Goal: Task Accomplishment & Management: Use online tool/utility

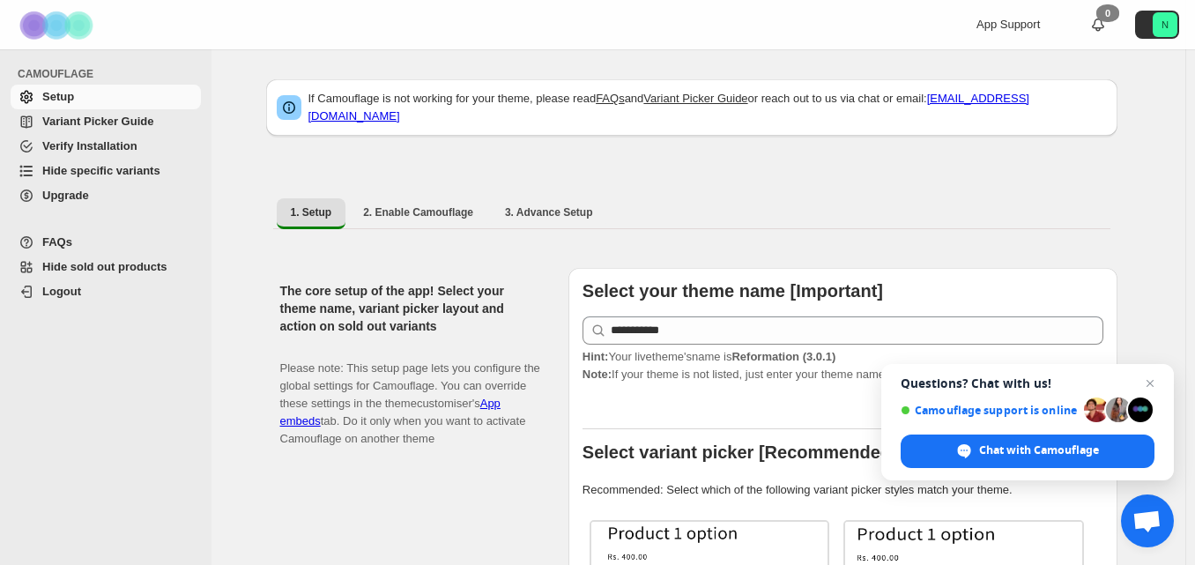
click at [103, 174] on span "Hide specific variants" at bounding box center [101, 170] width 118 height 13
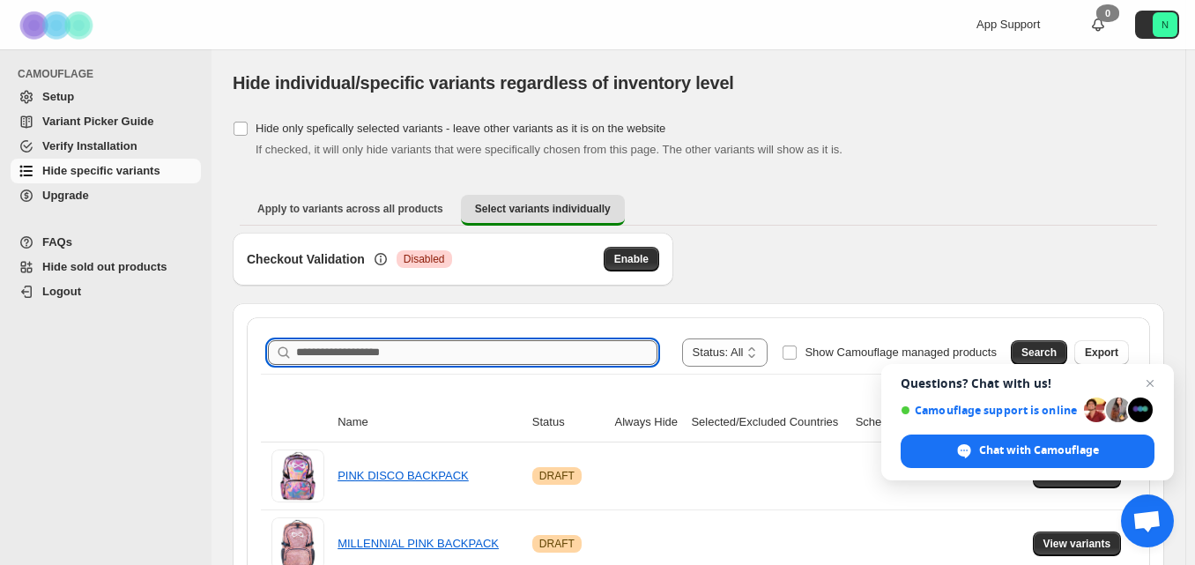
paste input "**********"
click at [621, 358] on input "Search product name" at bounding box center [476, 352] width 361 height 25
type input "**********"
click at [1046, 358] on span "Search" at bounding box center [1038, 352] width 35 height 14
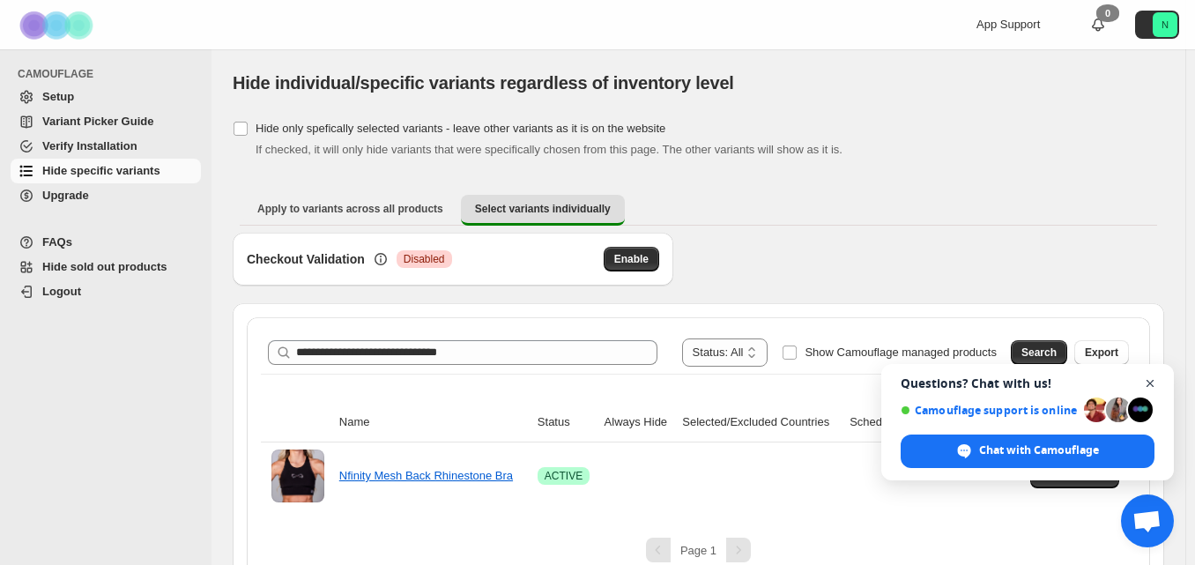
click at [1153, 376] on span "Close chat" at bounding box center [1150, 384] width 22 height 22
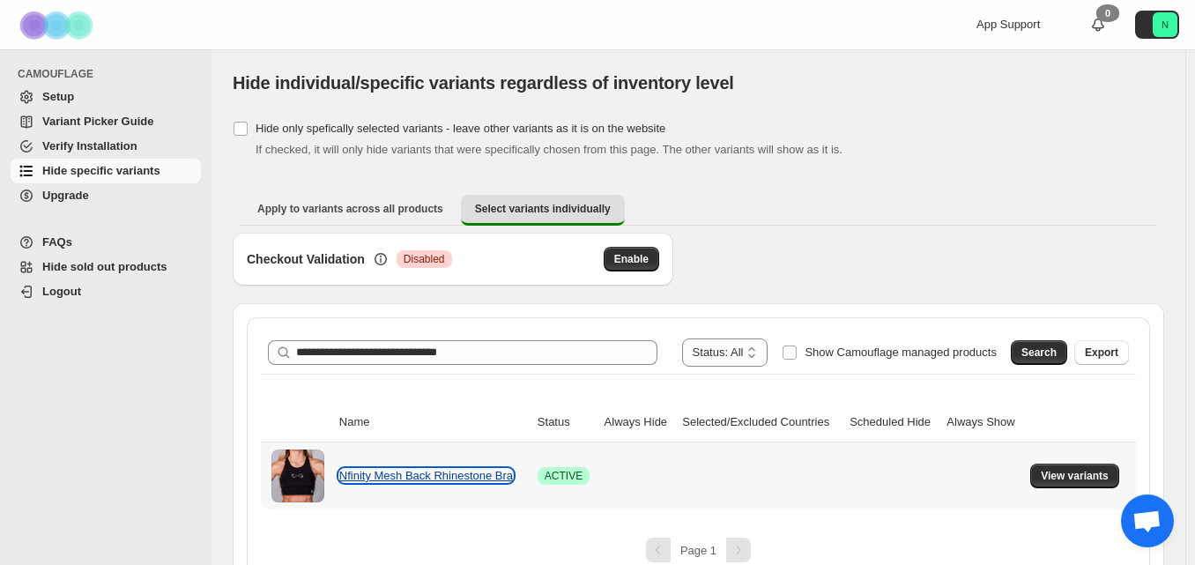
click at [477, 477] on link "Nfinity Mesh Back Rhinestone Bra" at bounding box center [426, 475] width 174 height 13
click at [1109, 478] on span "View variants" at bounding box center [1075, 476] width 68 height 14
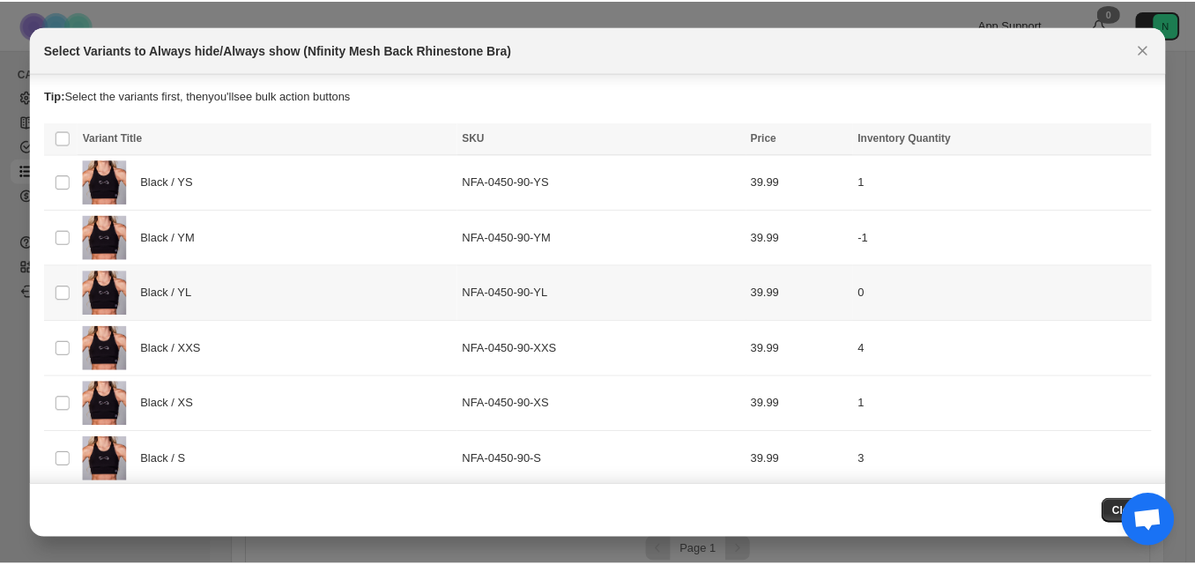
scroll to position [445, 0]
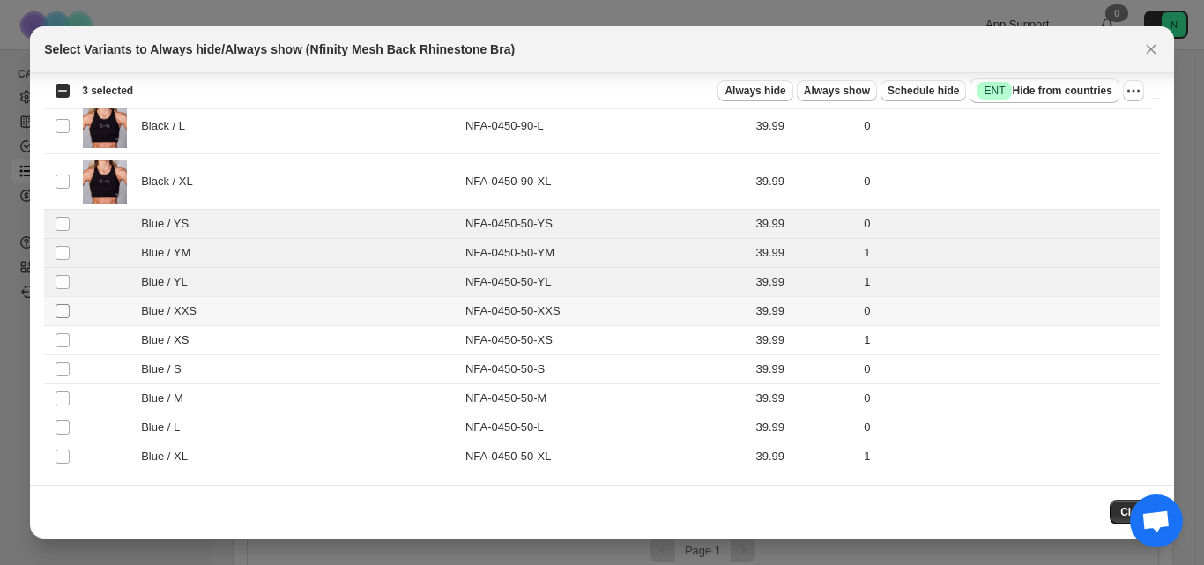
click at [63, 318] on span ":r7:" at bounding box center [63, 311] width 16 height 16
click at [63, 347] on span ":r7:" at bounding box center [63, 340] width 16 height 16
click at [63, 376] on span ":r7:" at bounding box center [63, 369] width 16 height 16
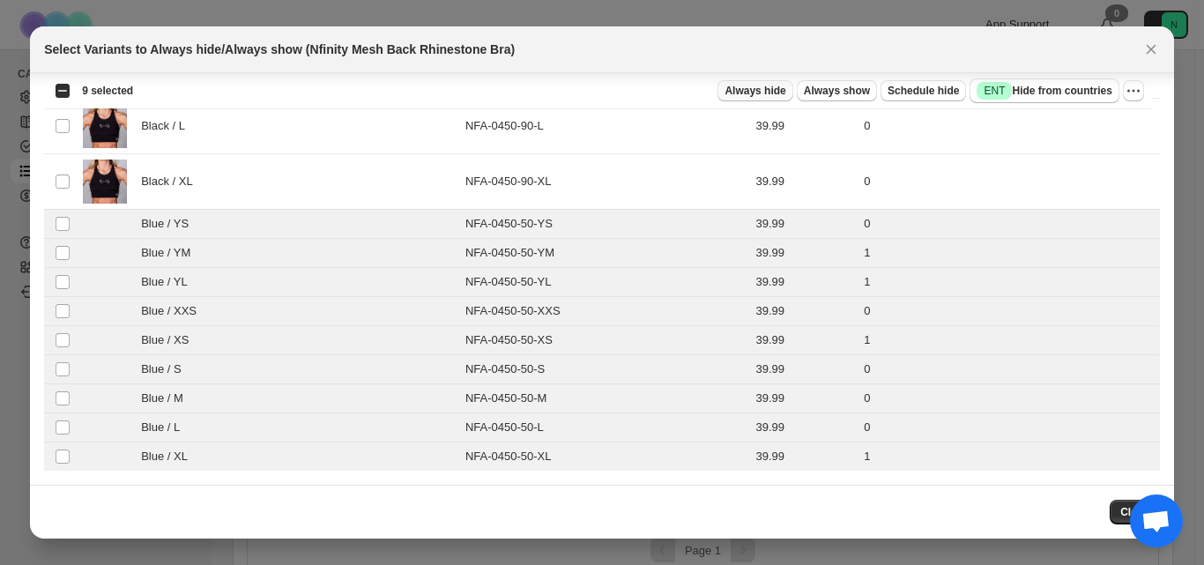
click at [757, 82] on button "Always hide" at bounding box center [754, 90] width 75 height 21
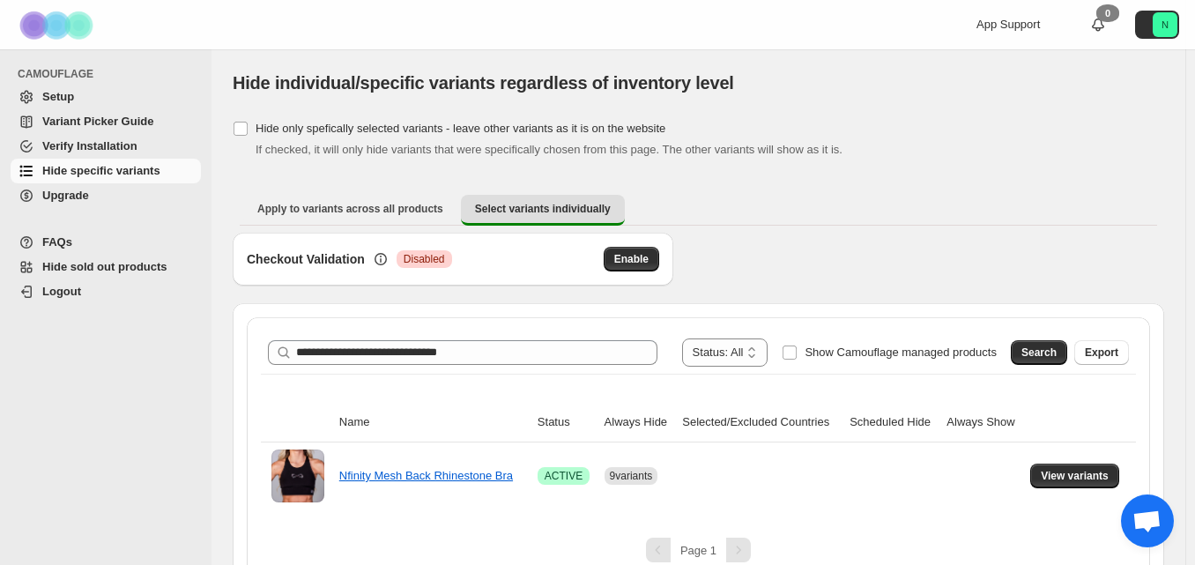
scroll to position [26, 0]
